Goal: Complete application form

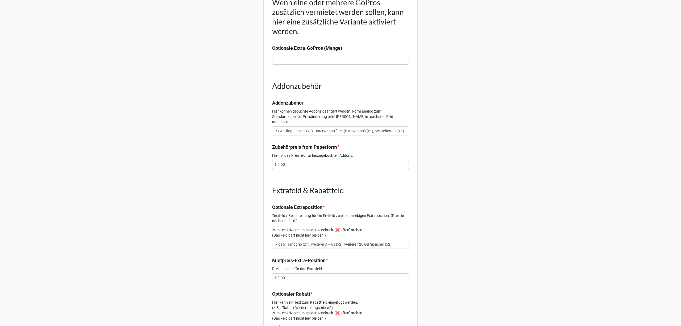
scroll to position [319, 0]
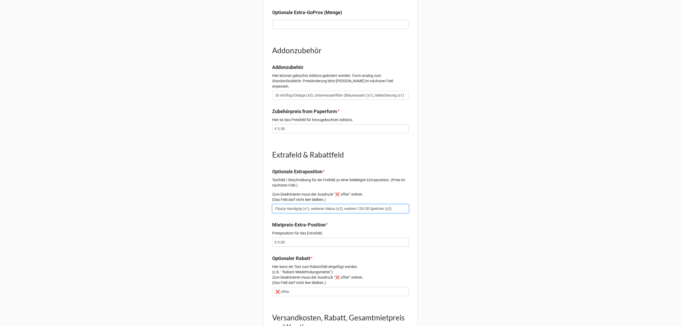
click at [301, 204] on input "Floaty Handgrip (x1), weiterer Akkus (x2), weitere 128 GB Speicher (x2)" at bounding box center [340, 208] width 137 height 9
type input "Floaty Handgrip mit Sicherung (x1), weiterer Akkus (x2), weitere 128 GB Speiche…"
click at [401, 91] on input "5x Antifog-Einlage (x3), Unterwasserfilter (Blauwasser) (x1), Seilsicherung (x1)" at bounding box center [340, 95] width 137 height 9
click at [393, 91] on input "5x Antifog-Einlage (x3), Unterwasserfilter (Blauwasser) (x1), Seilsicherung (x1)" at bounding box center [340, 95] width 137 height 9
click at [403, 91] on input "5x Antifog-Einlage (x3), Unterwasserfilter (Blauwasser) (x1), Seilsicherung (x1)" at bounding box center [340, 95] width 137 height 9
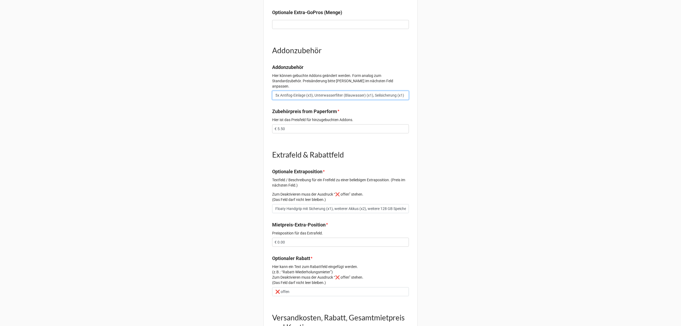
click at [394, 91] on input "5x Antifog-Einlage (x3), Unterwasserfilter (Blauwasser) (x1), Seilsicherung (x1)" at bounding box center [340, 95] width 137 height 9
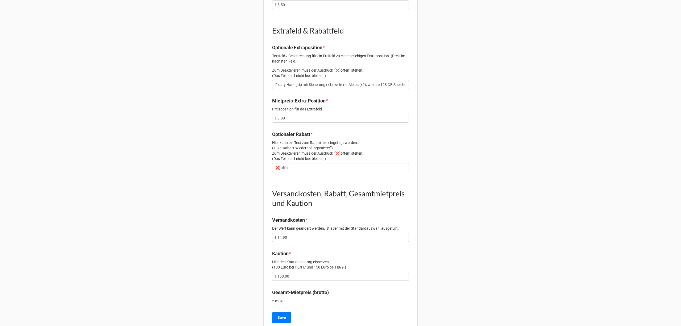
scroll to position [452, 0]
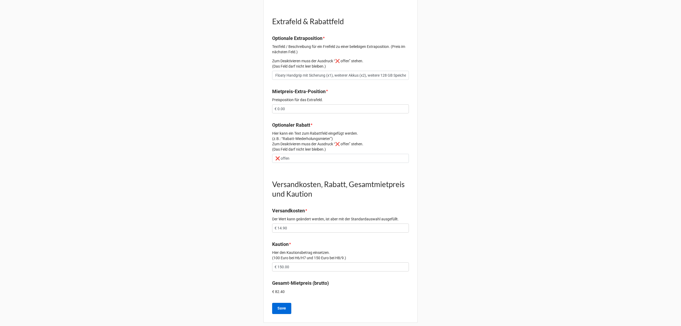
type input "5x Antifog-Einlage (x3), Unterwasserfilter (Blauwasser) (x1), Seilsicherung - C…"
click at [285, 303] on button "Save" at bounding box center [281, 308] width 19 height 11
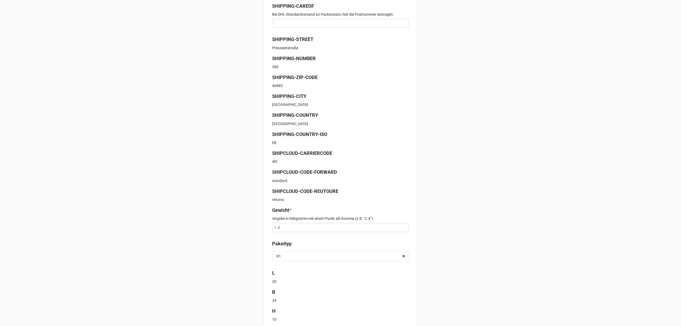
scroll to position [129, 0]
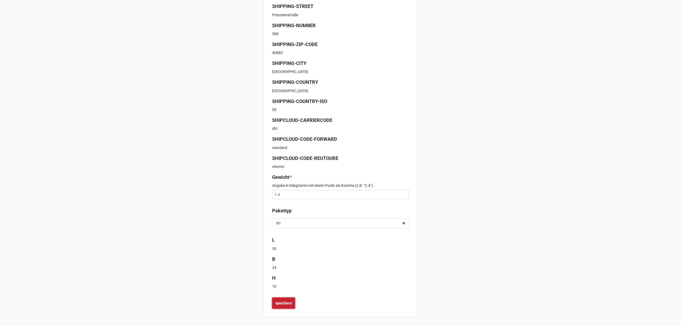
click at [286, 302] on b "speichern" at bounding box center [283, 303] width 17 height 6
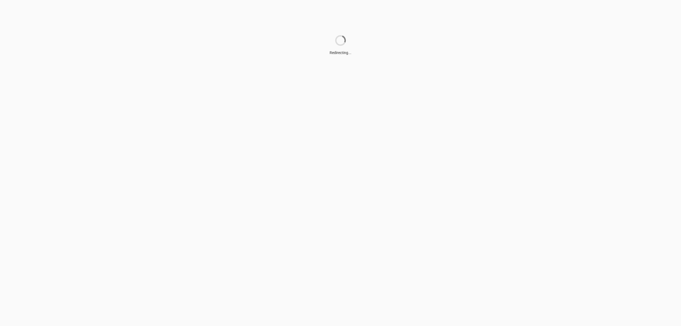
scroll to position [0, 0]
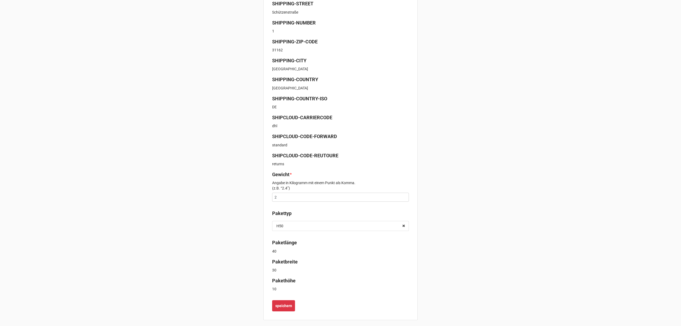
scroll to position [135, 0]
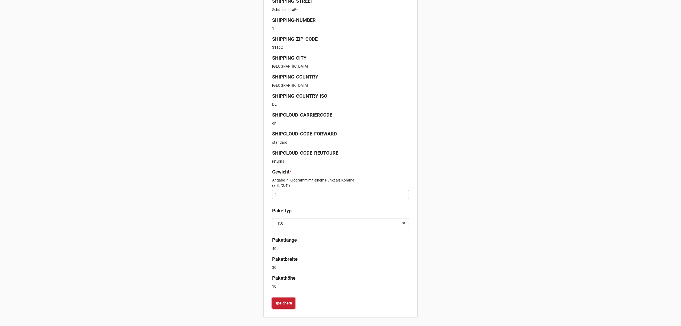
click at [286, 302] on b "speichern" at bounding box center [283, 303] width 17 height 6
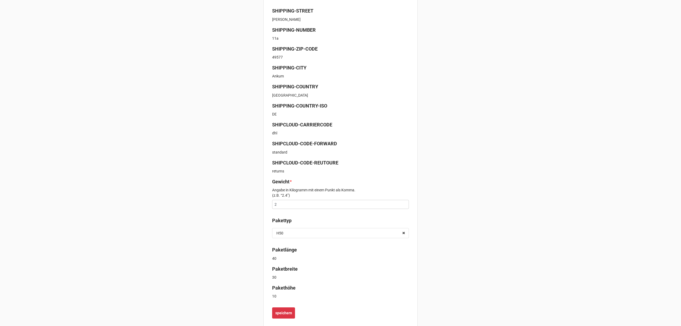
scroll to position [135, 0]
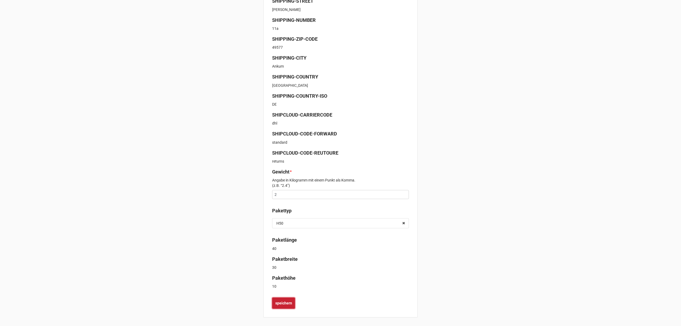
click at [287, 302] on b "speichern" at bounding box center [283, 303] width 17 height 6
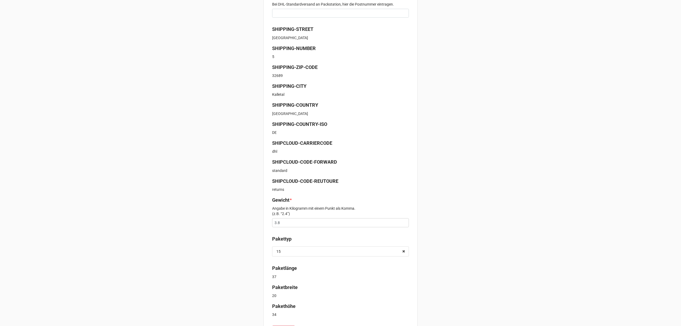
scroll to position [135, 0]
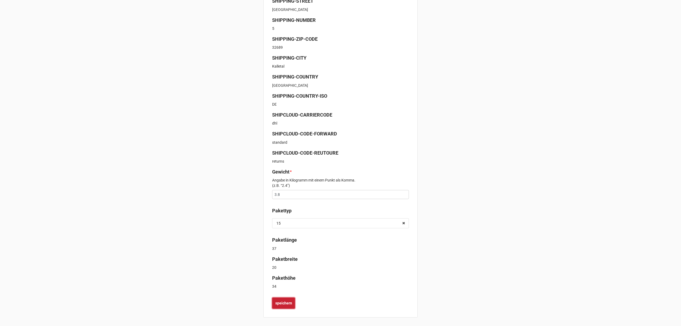
click at [288, 300] on b "speichern" at bounding box center [283, 303] width 17 height 6
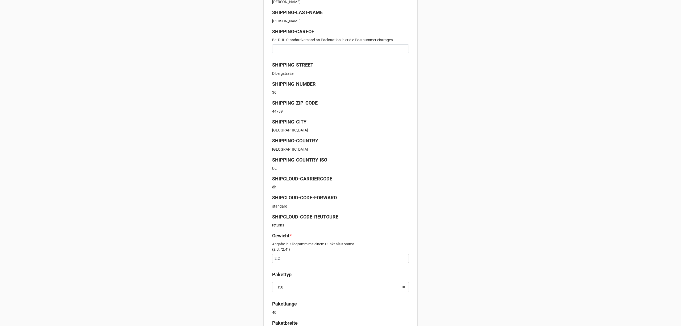
scroll to position [135, 0]
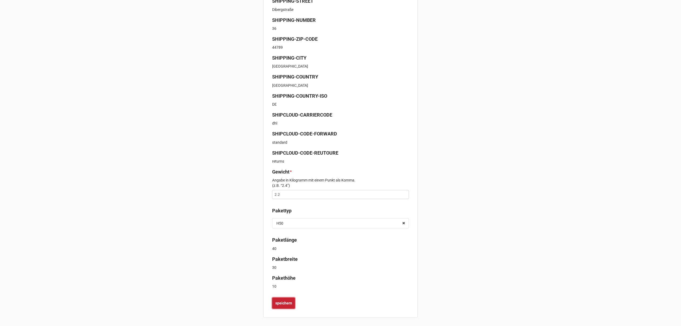
click at [288, 303] on b "speichern" at bounding box center [283, 303] width 17 height 6
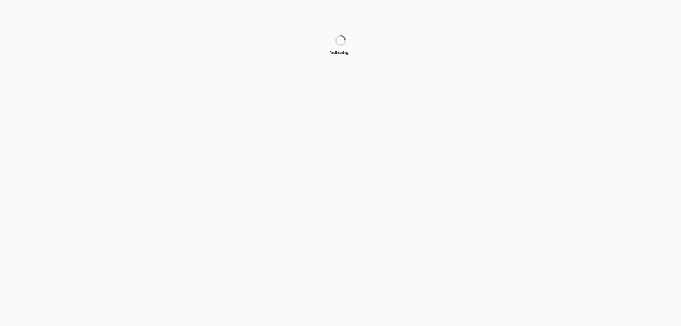
scroll to position [0, 0]
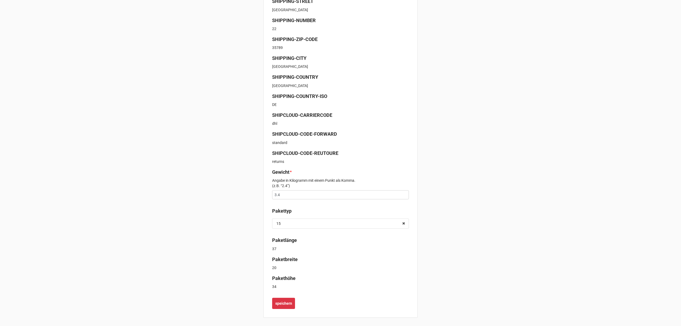
scroll to position [135, 0]
click at [291, 301] on button "speichern" at bounding box center [283, 302] width 23 height 11
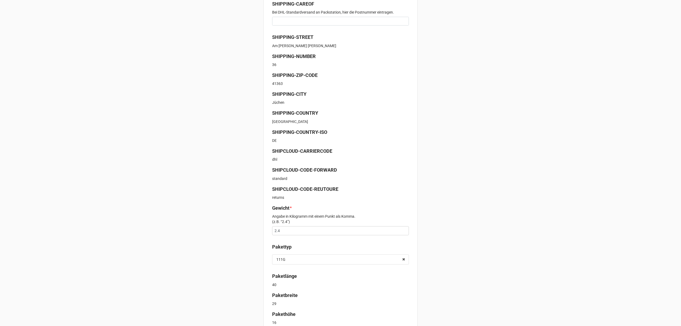
scroll to position [135, 0]
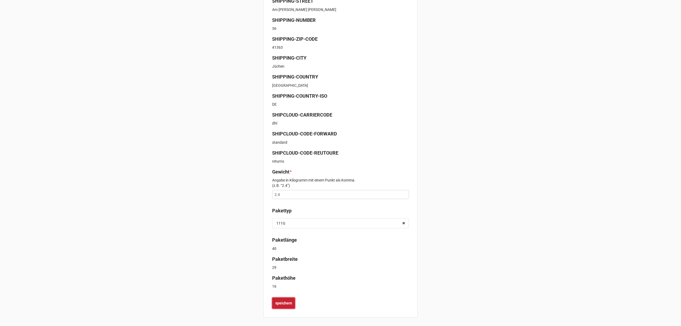
click at [281, 304] on b "speichern" at bounding box center [283, 303] width 17 height 6
